Goal: Information Seeking & Learning: Learn about a topic

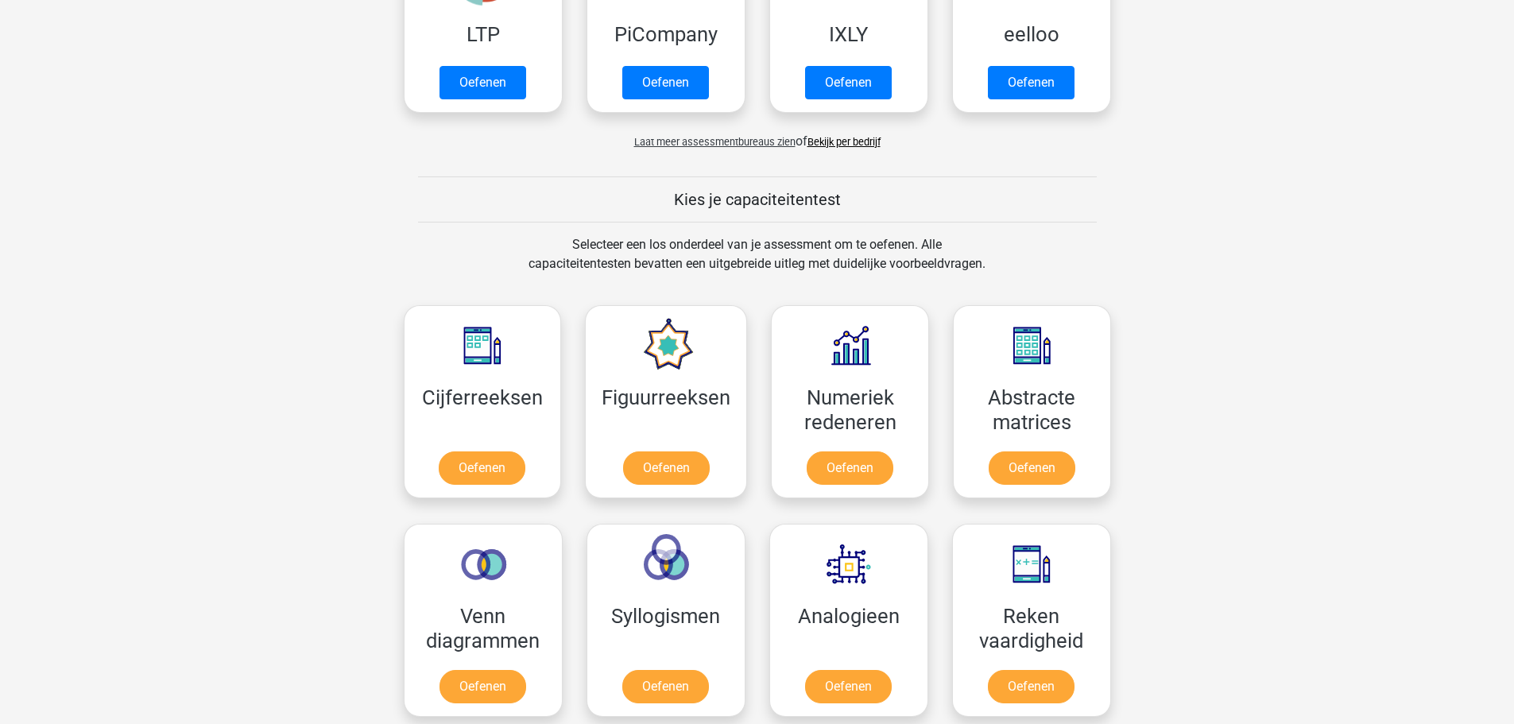
scroll to position [800, 0]
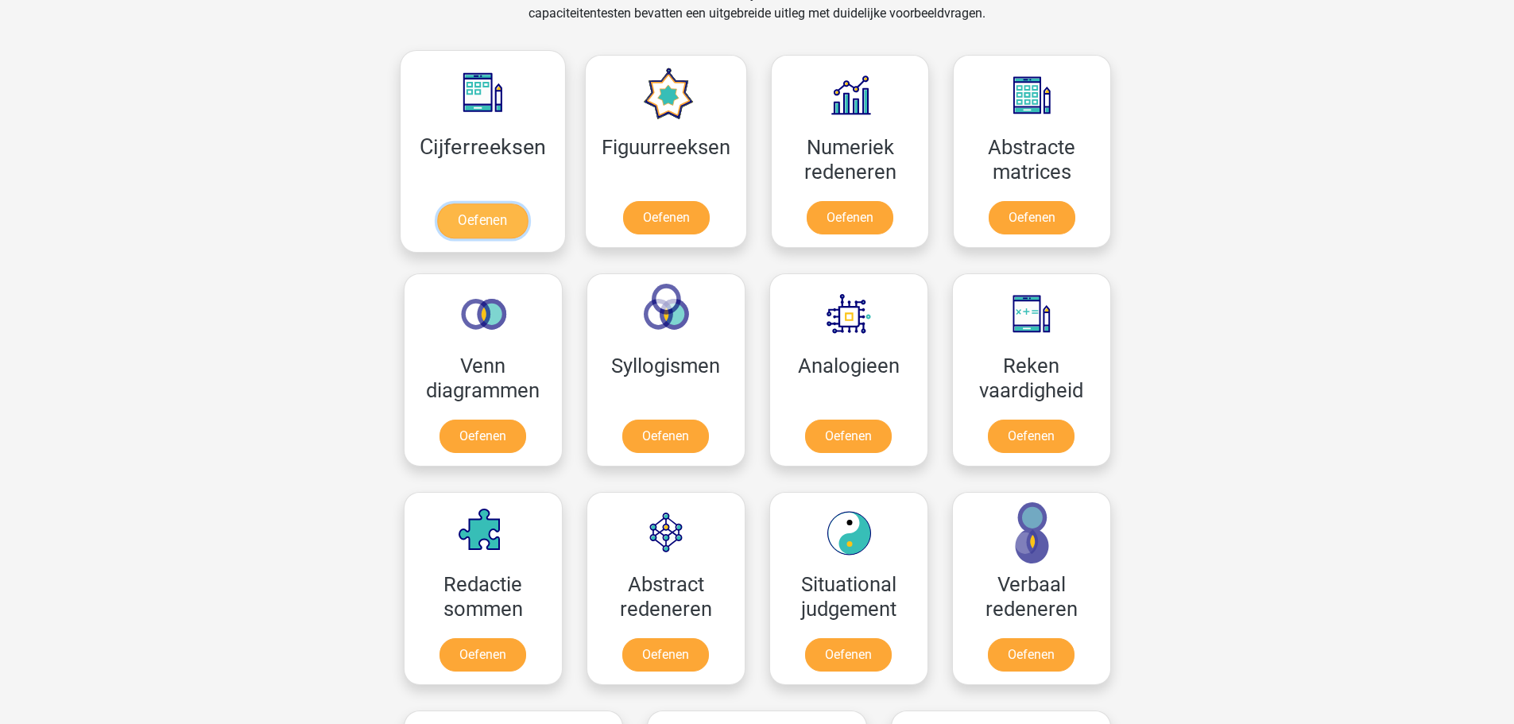
click at [449, 203] on link "Oefenen" at bounding box center [482, 220] width 91 height 35
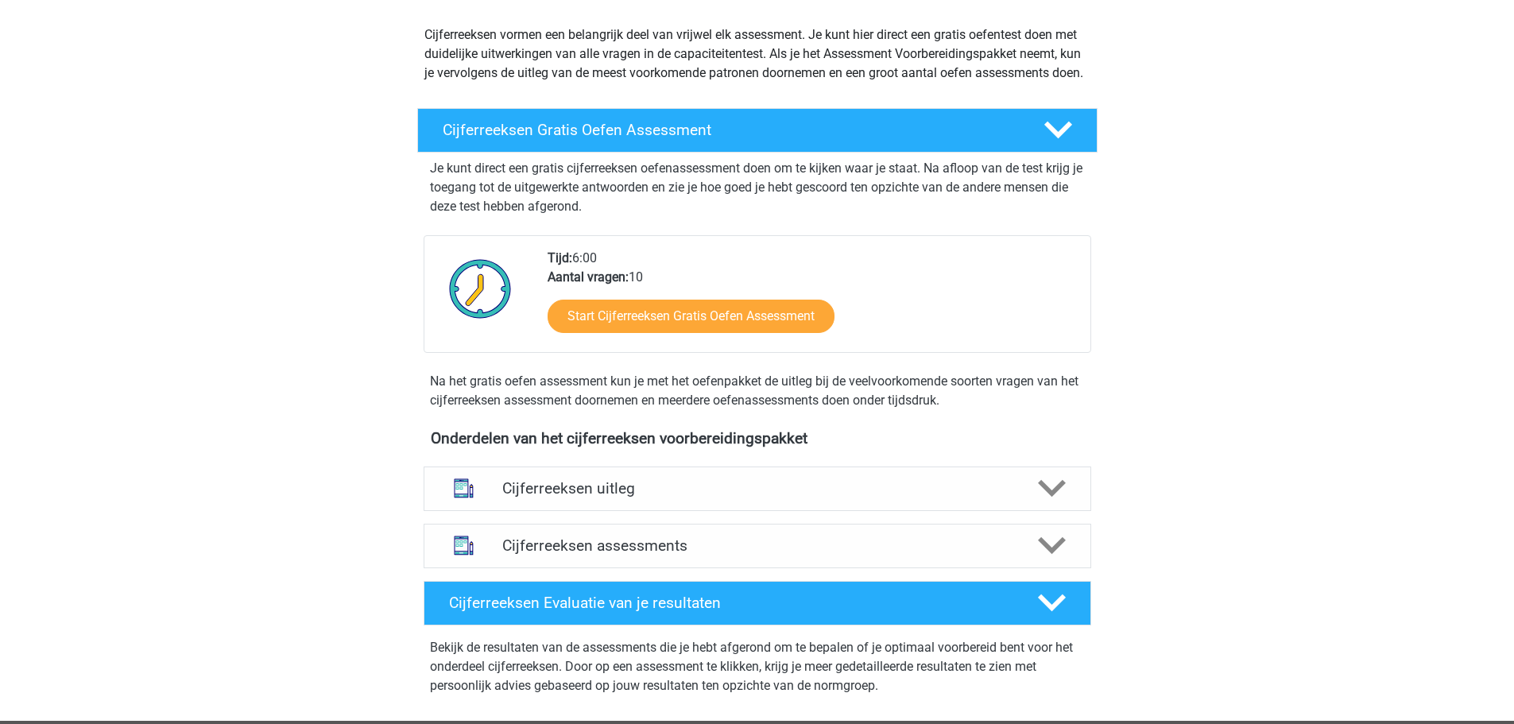
scroll to position [175, 0]
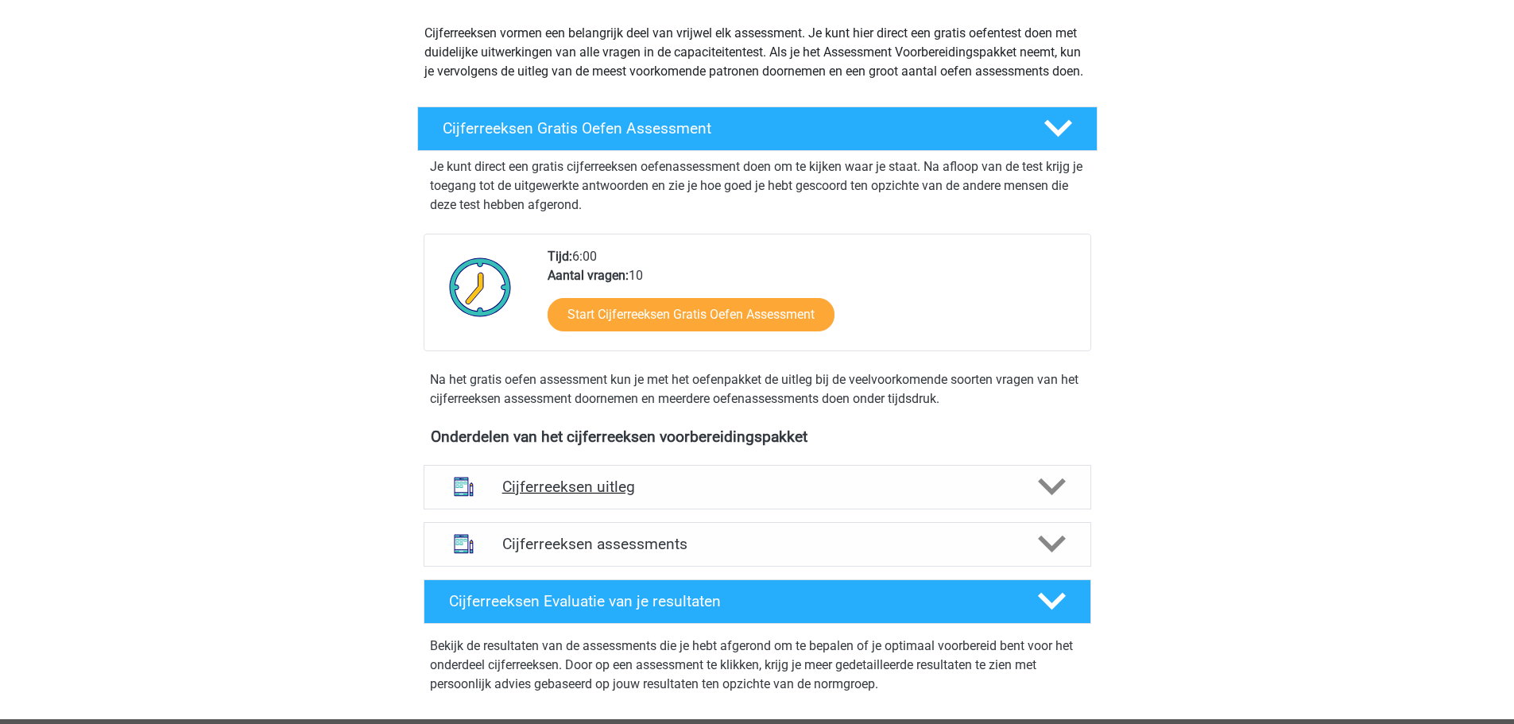
click at [705, 496] on h4 "Cijferreeksen uitleg" at bounding box center [757, 487] width 510 height 18
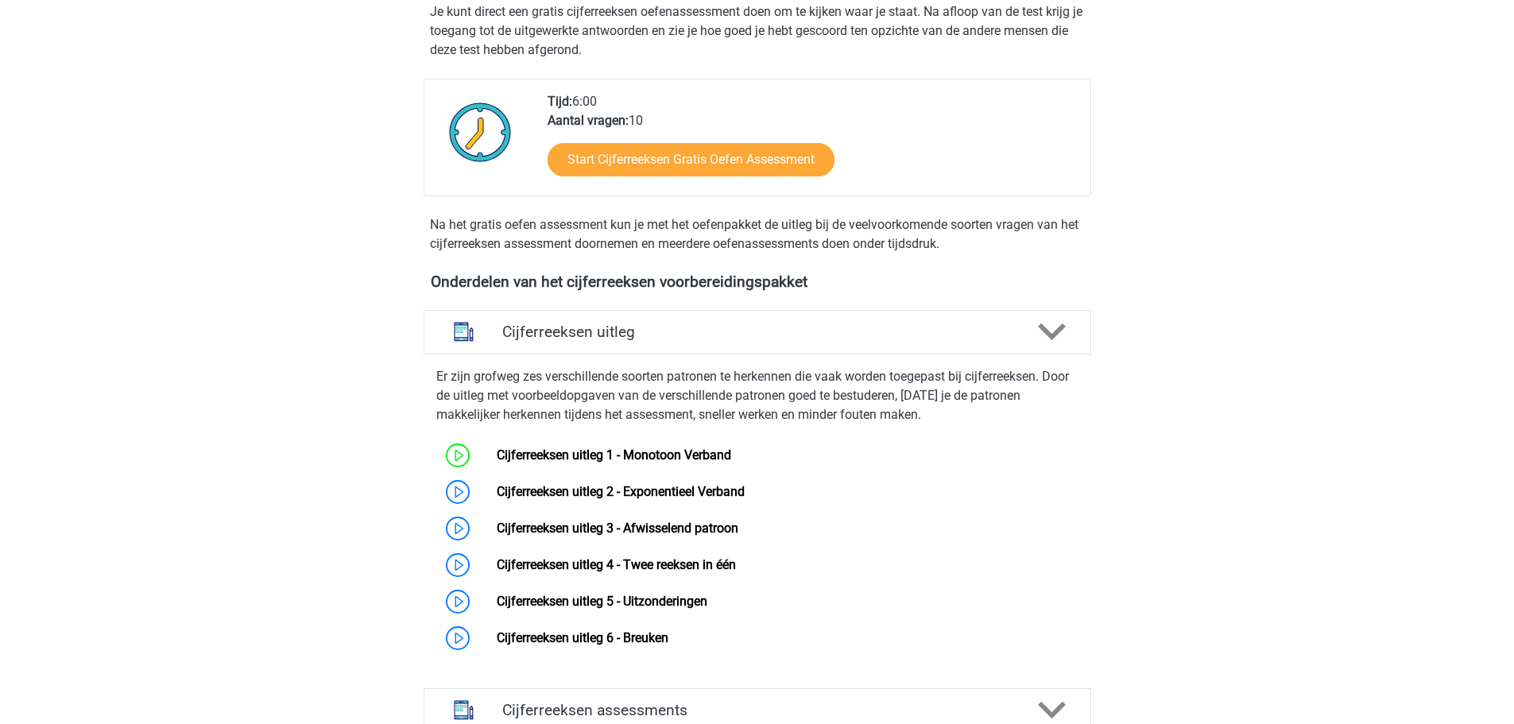
scroll to position [332, 0]
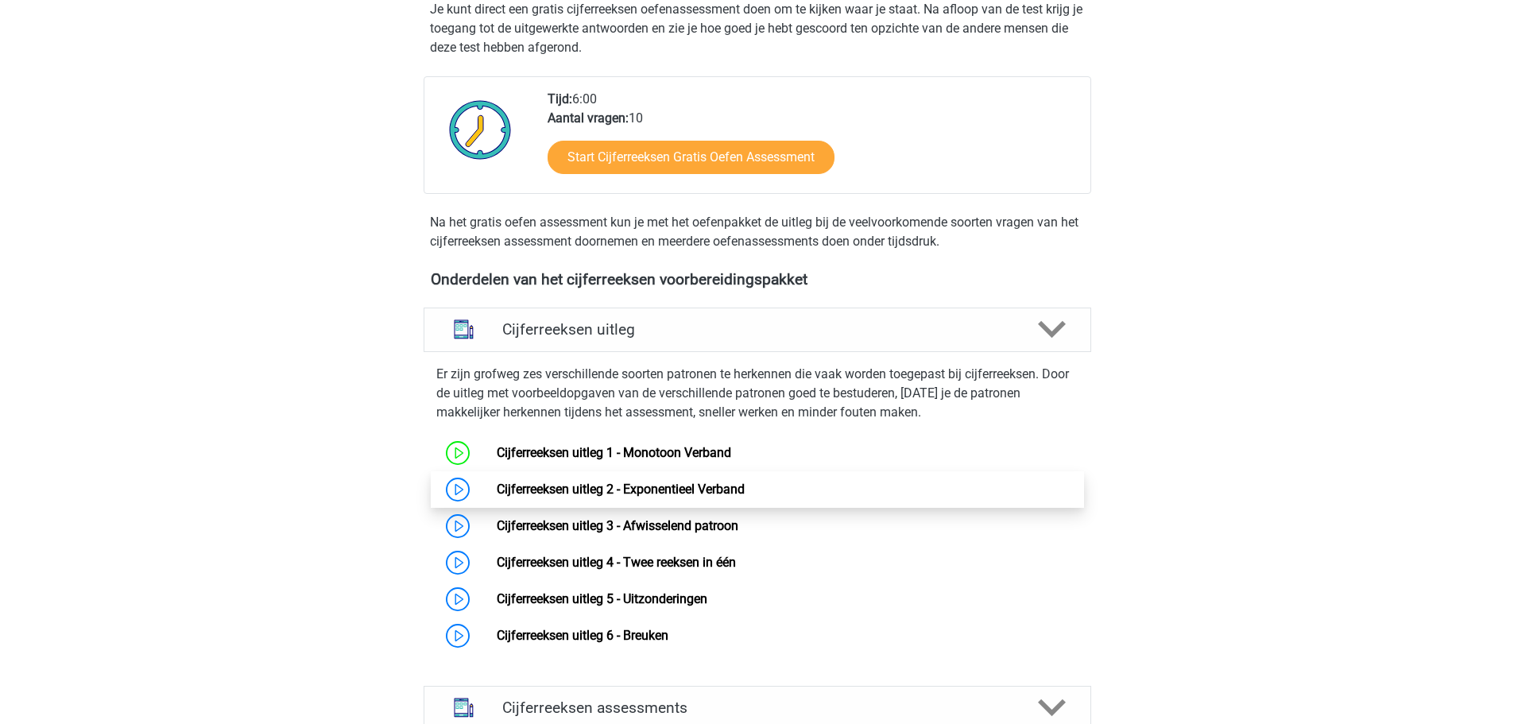
click at [497, 497] on link "Cijferreeksen uitleg 2 - Exponentieel Verband" at bounding box center [621, 489] width 248 height 15
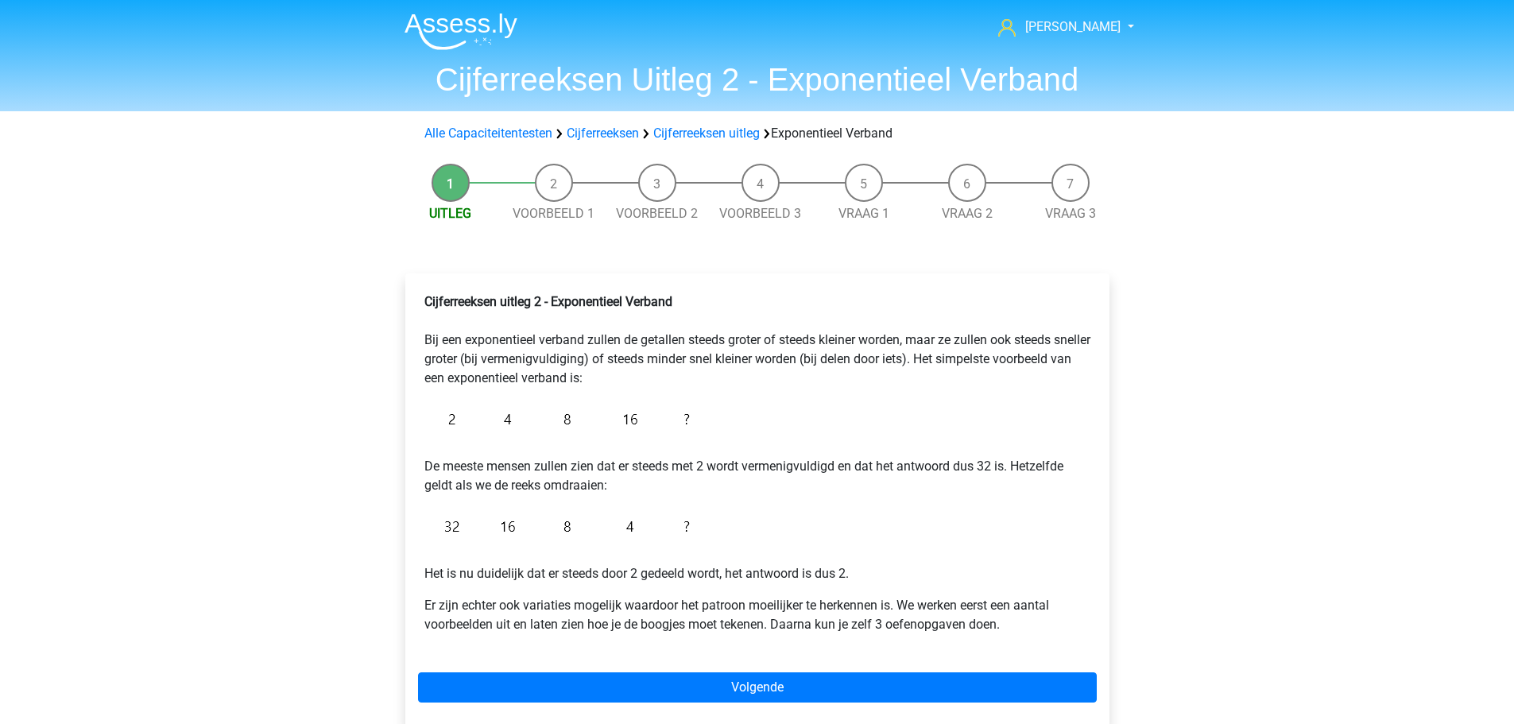
scroll to position [95, 0]
